Goal: Information Seeking & Learning: Learn about a topic

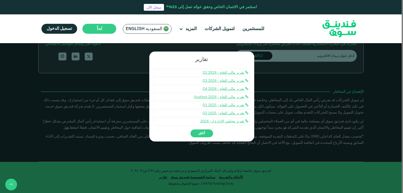
scroll to position [916, 0]
click at [198, 131] on button "أغلق" at bounding box center [201, 134] width 23 height 8
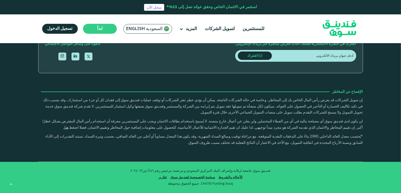
click at [142, 31] on span "السعودية English" at bounding box center [144, 29] width 37 height 6
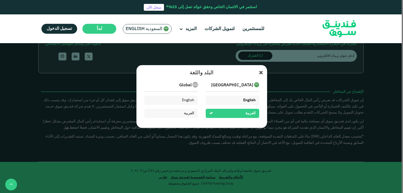
click at [222, 102] on div "English" at bounding box center [231, 100] width 53 height 9
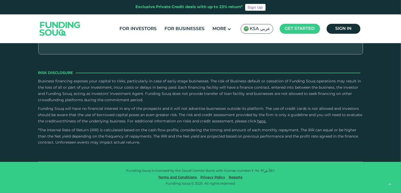
scroll to position [975, 0]
drag, startPoint x: 252, startPoint y: 170, endPoint x: 263, endPoint y: 172, distance: 11.3
click at [263, 172] on p "Funding Souq is licensed by the Saudi Central Bank with license number ٨٦/أ ش/٢…" at bounding box center [200, 171] width 317 height 5
copy p "٨٦/أ ش/٢٠٢٤٠٣"
